Goal: Navigation & Orientation: Understand site structure

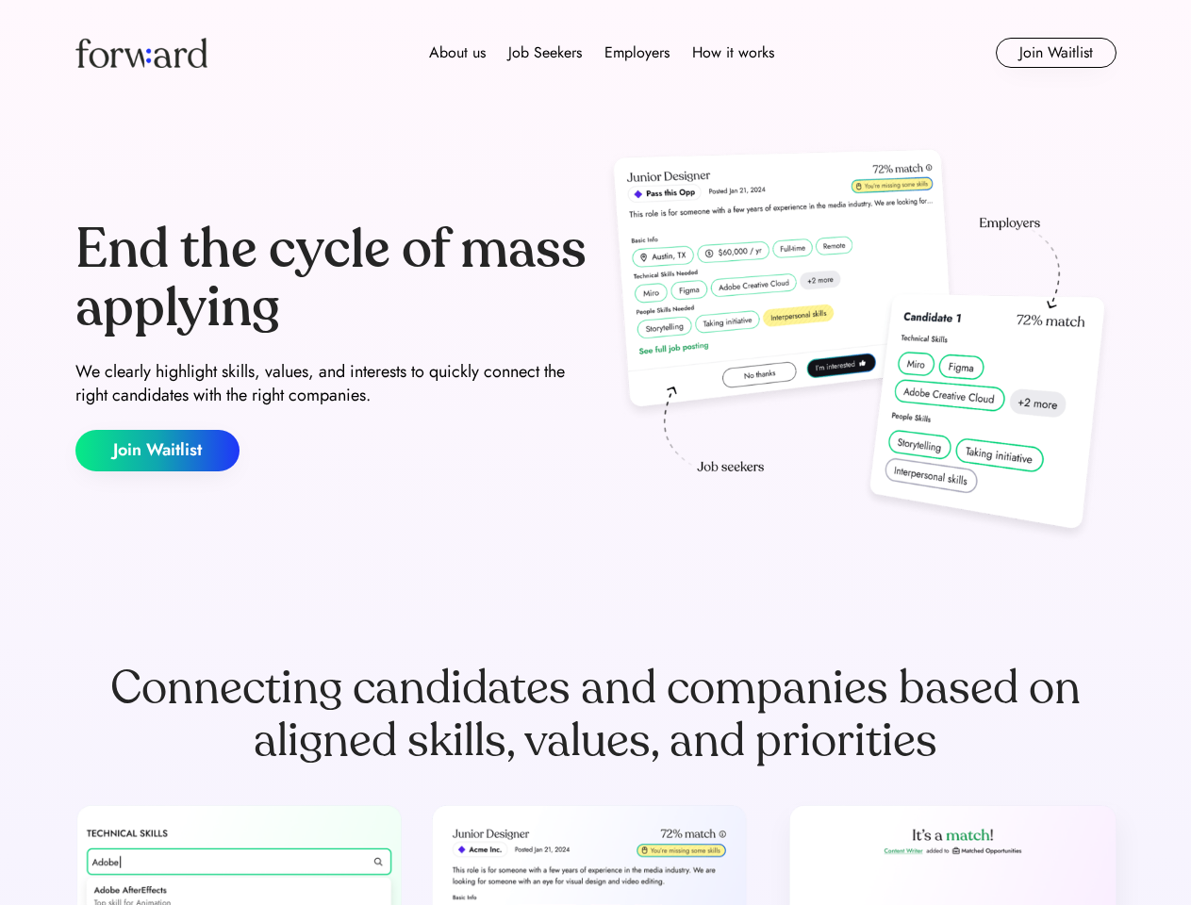
click at [595, 453] on div "End the cycle of mass applying We clearly highlight skills, values, and interes…" at bounding box center [595, 346] width 1041 height 406
click at [596, 53] on div "About us Job Seekers Employers How it works" at bounding box center [601, 52] width 743 height 23
click at [141, 53] on img at bounding box center [141, 53] width 132 height 30
click at [602, 53] on div "About us Job Seekers Employers How it works" at bounding box center [601, 52] width 743 height 23
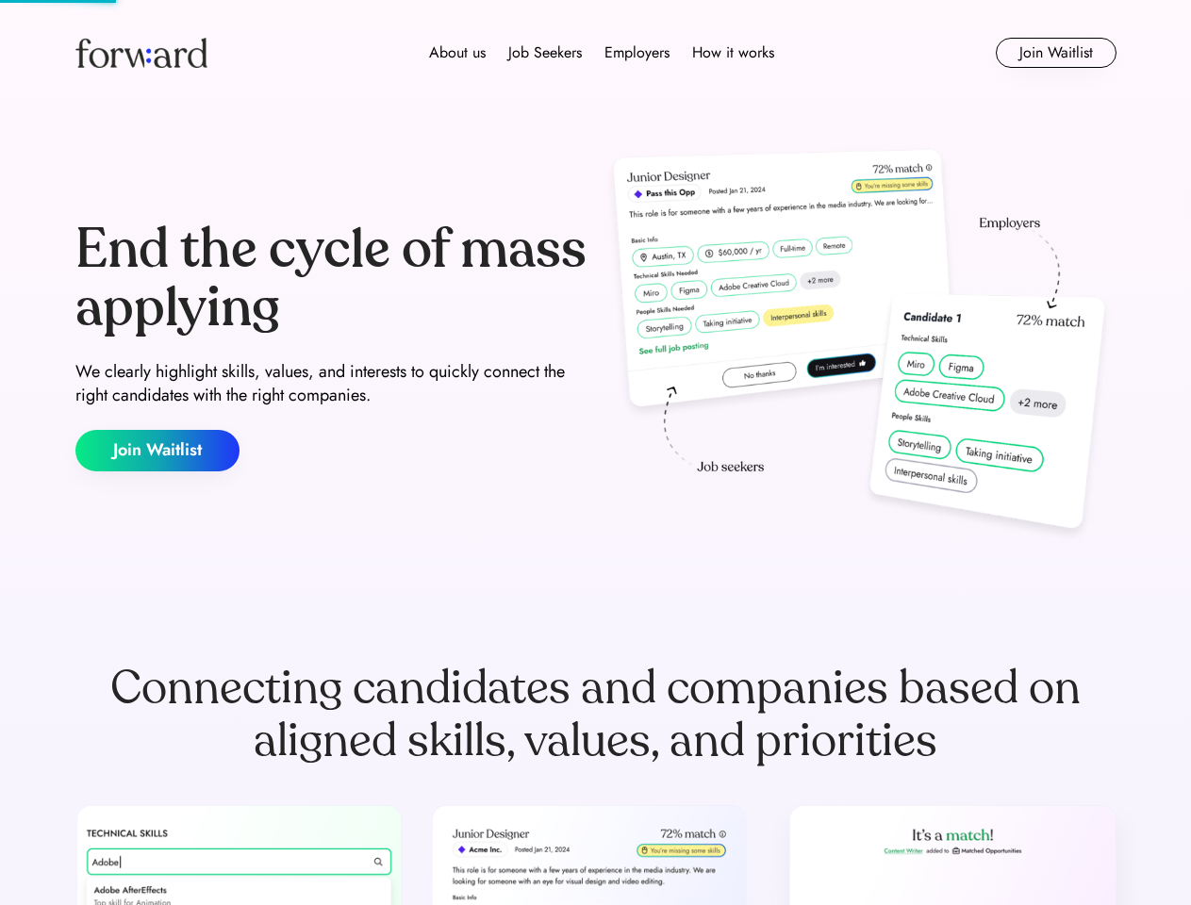
click at [457, 53] on div "About us" at bounding box center [457, 52] width 57 height 23
click at [545, 53] on div "Job Seekers" at bounding box center [545, 52] width 74 height 23
click at [637, 53] on div "Employers" at bounding box center [637, 52] width 65 height 23
click at [732, 53] on div "How it works" at bounding box center [733, 52] width 82 height 23
click at [1055, 53] on button "Join Waitlist" at bounding box center [1056, 53] width 121 height 30
